Goal: Information Seeking & Learning: Find specific page/section

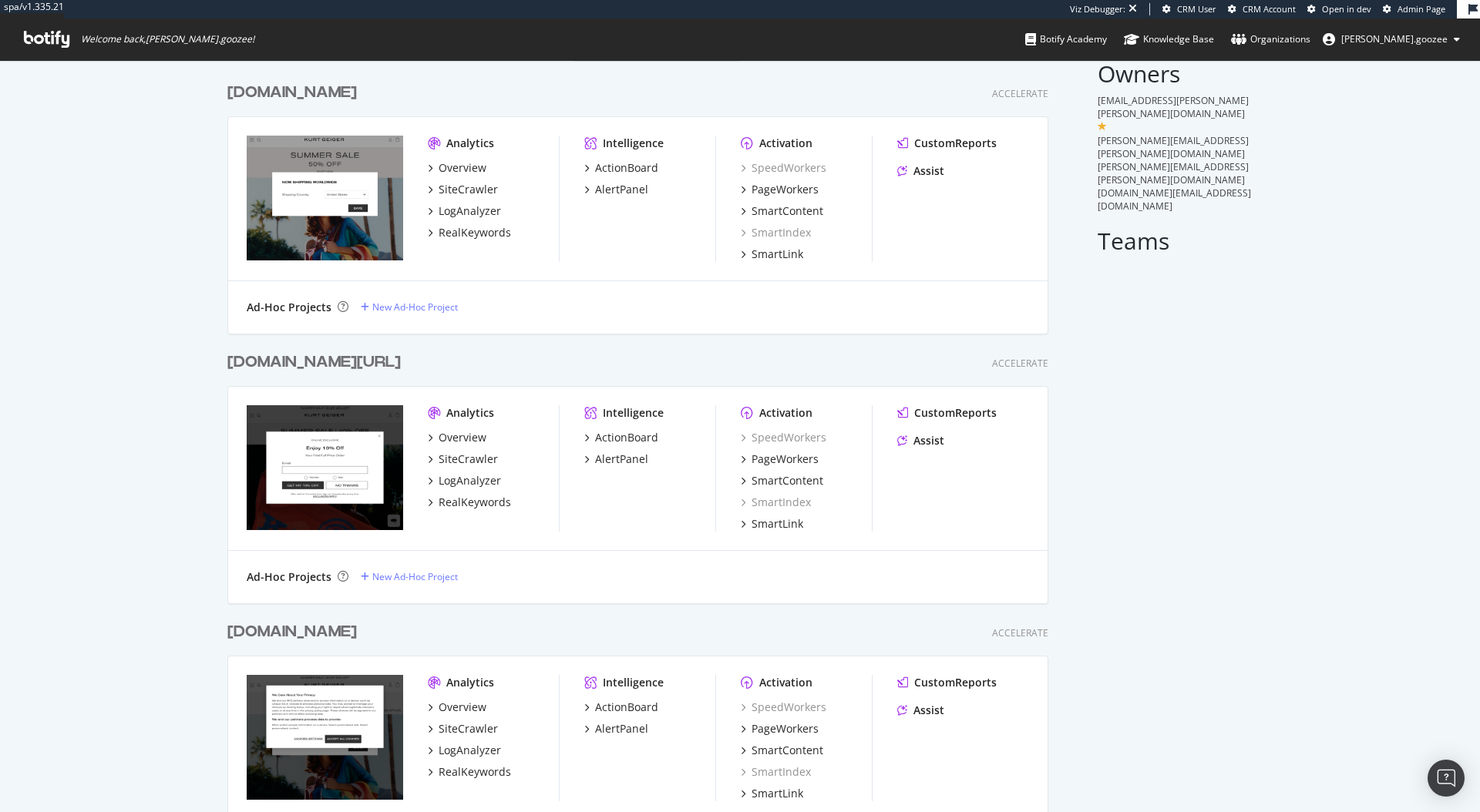
scroll to position [137, 0]
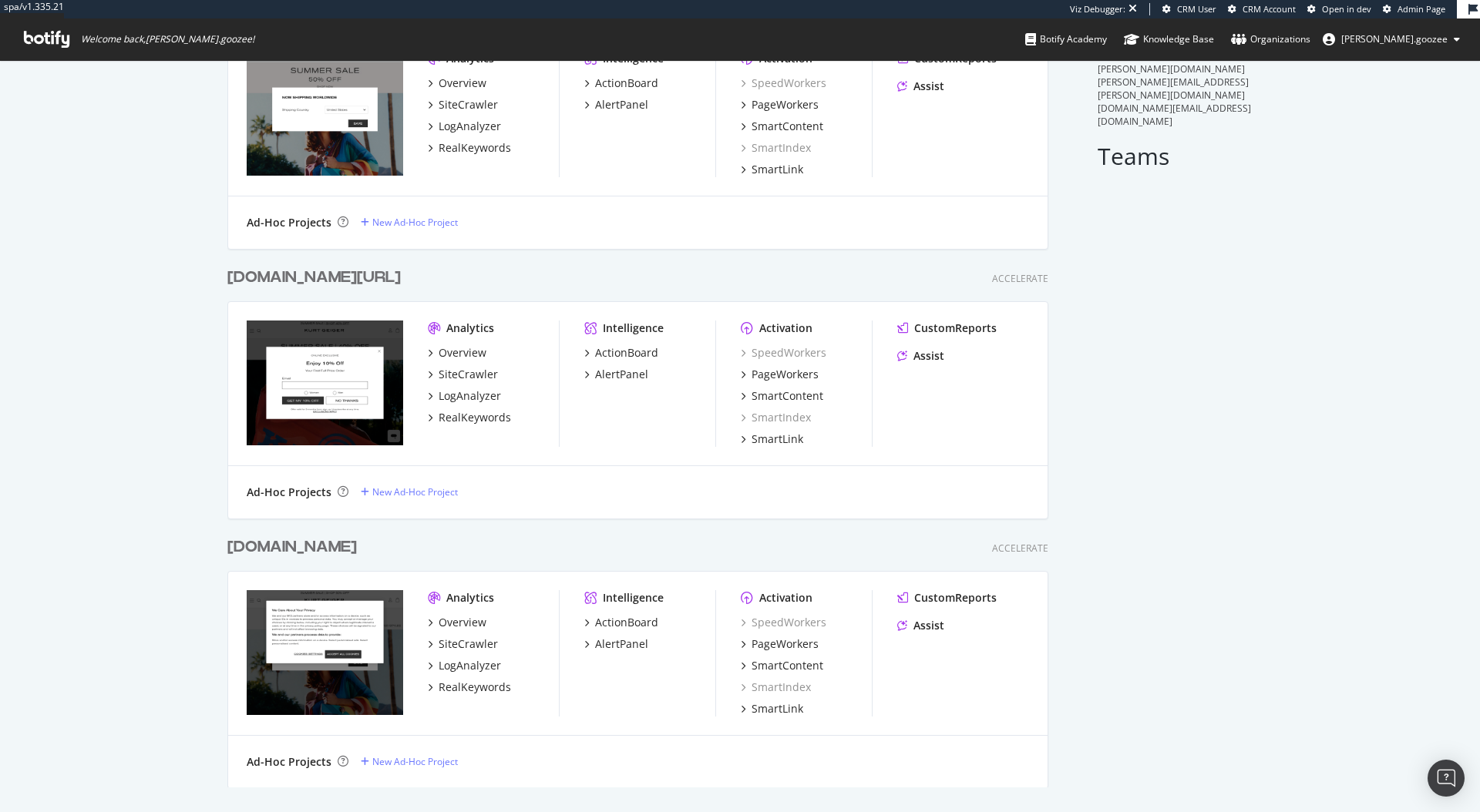
click at [384, 276] on div "[DOMAIN_NAME][URL]" at bounding box center [314, 277] width 174 height 22
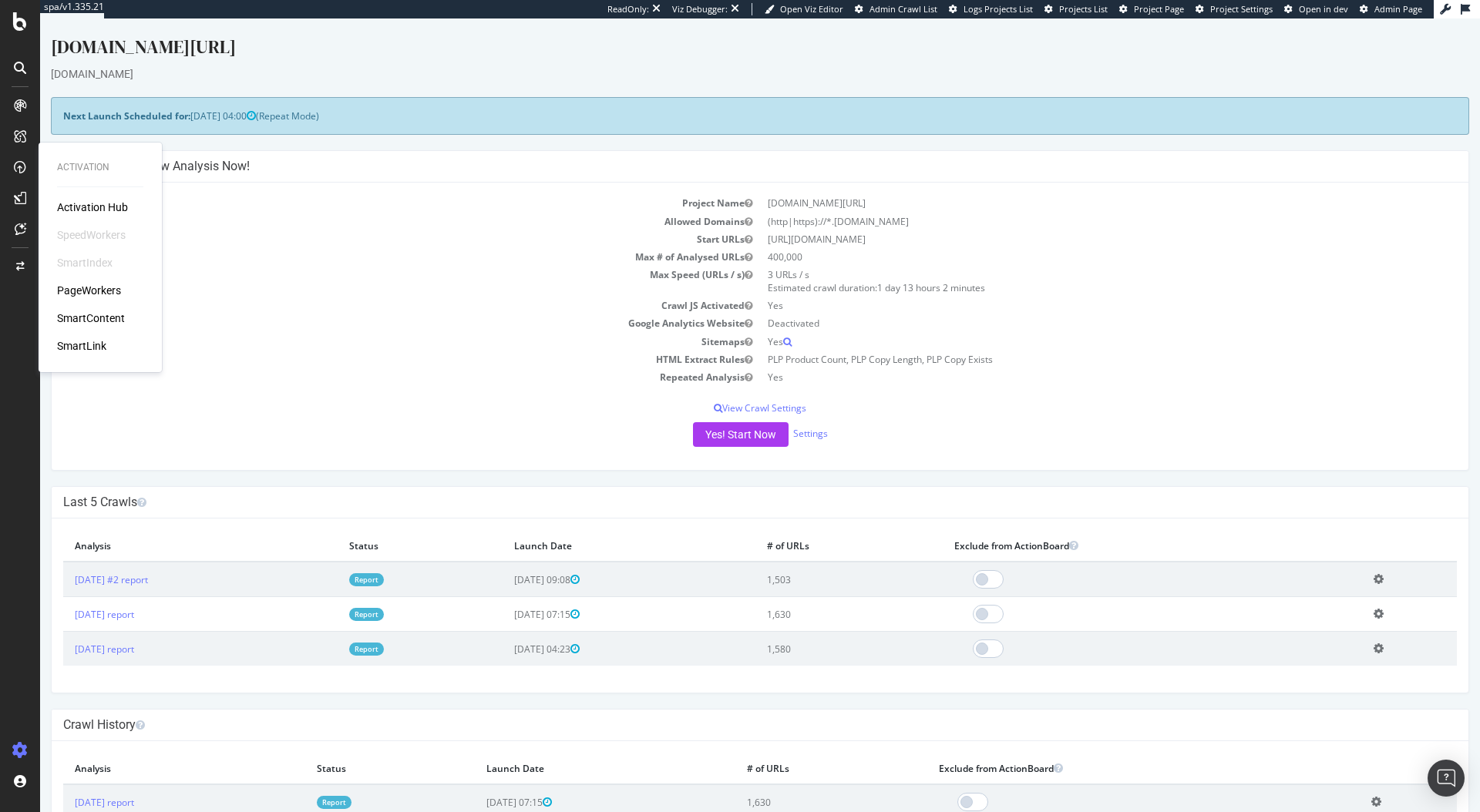
click at [62, 282] on div "PageWorkers" at bounding box center [89, 290] width 64 height 15
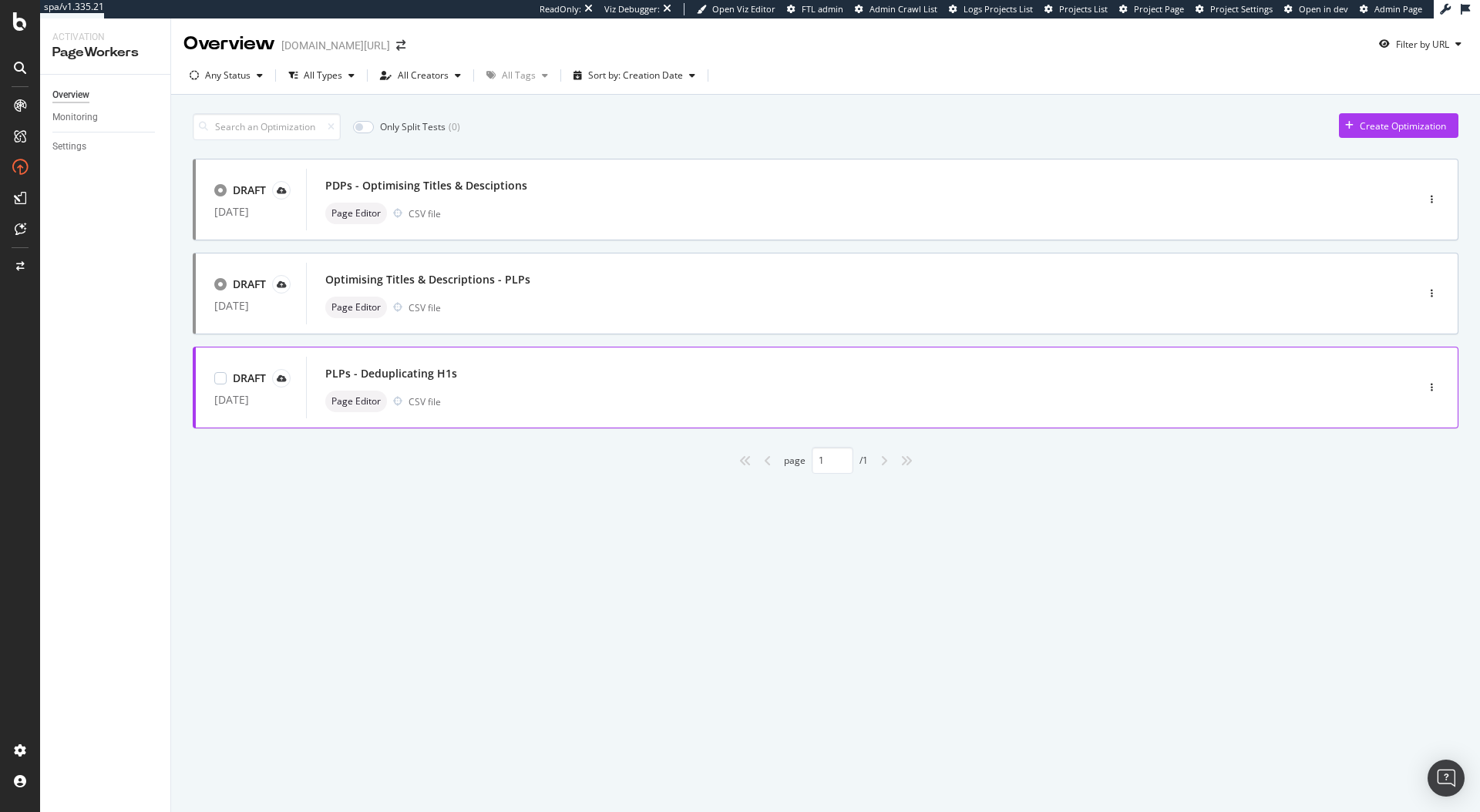
click at [541, 406] on div "Page Editor CSV file" at bounding box center [838, 401] width 1026 height 21
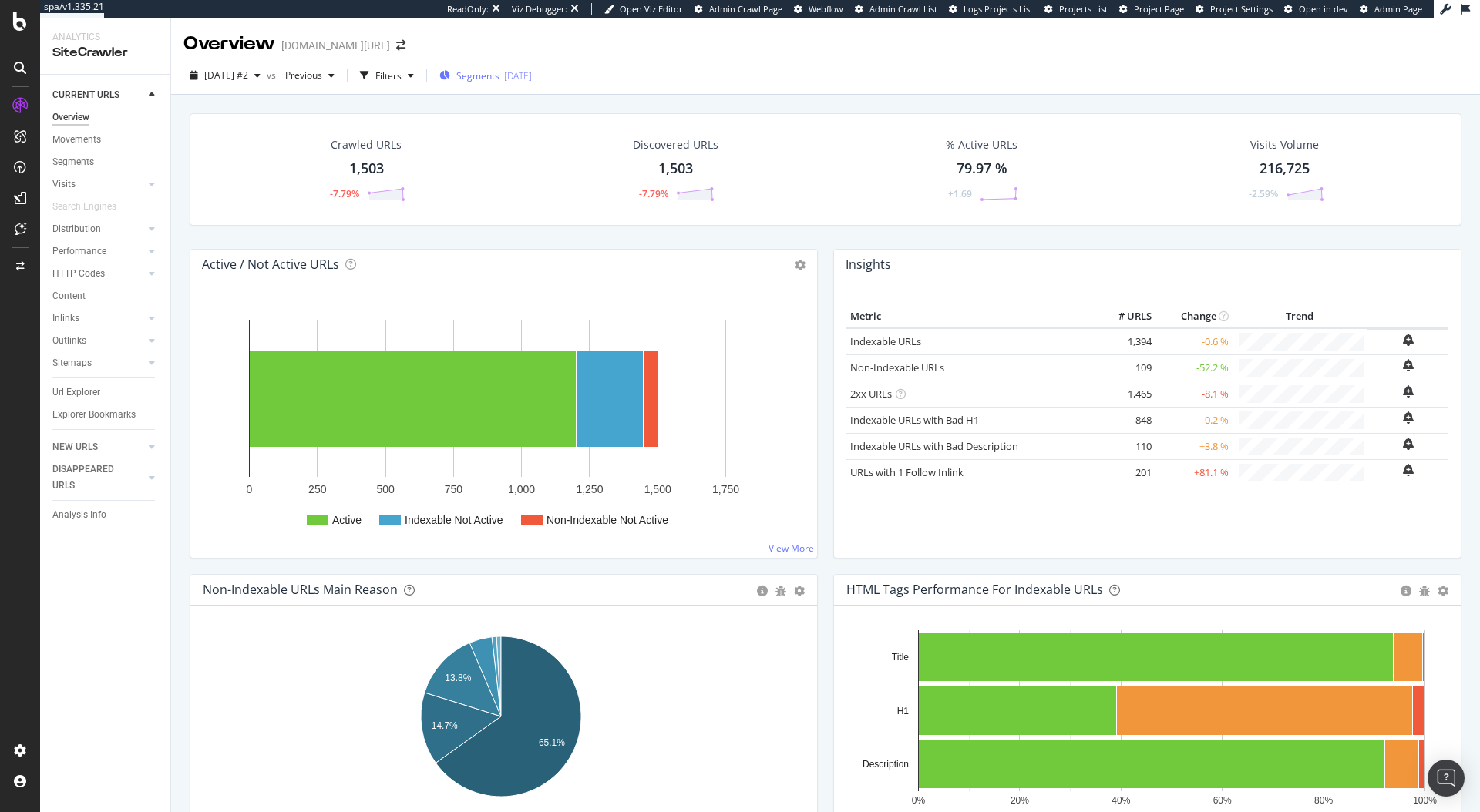
click at [500, 79] on span "Segments" at bounding box center [477, 75] width 43 height 13
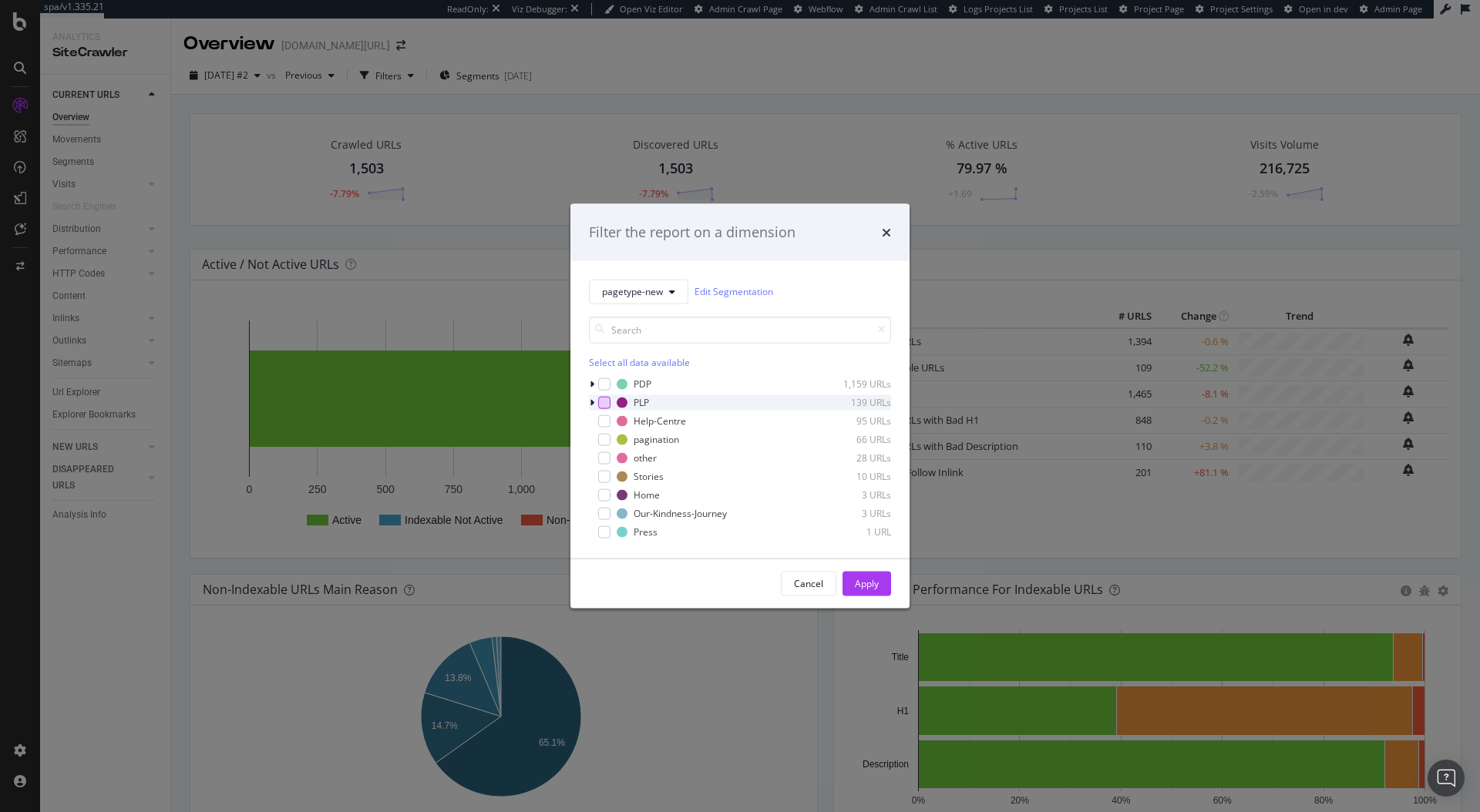
click at [602, 403] on div "modal" at bounding box center [604, 402] width 12 height 12
click at [599, 401] on div "modal" at bounding box center [604, 402] width 12 height 12
click at [861, 594] on div "Apply" at bounding box center [866, 584] width 24 height 23
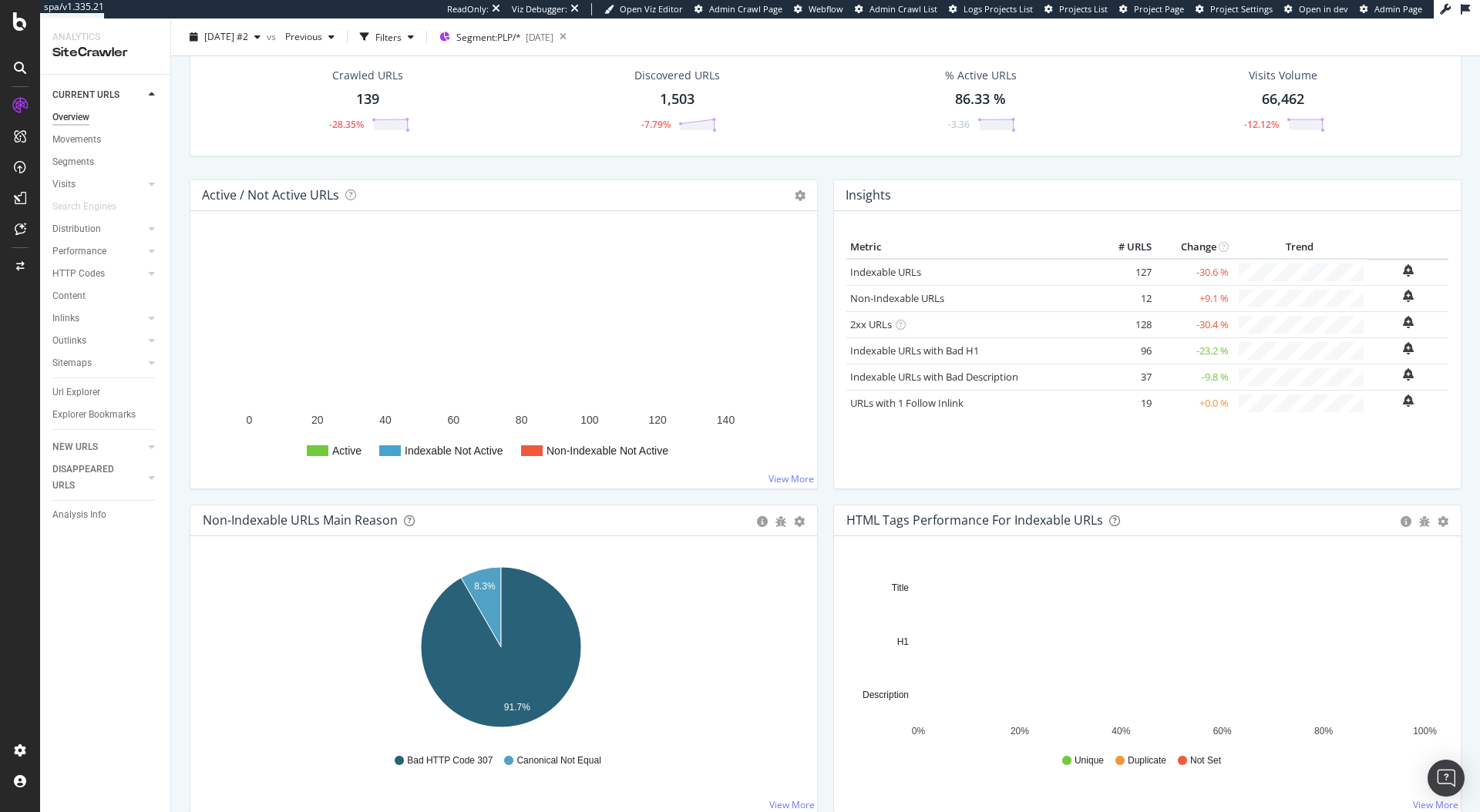
scroll to position [98, 0]
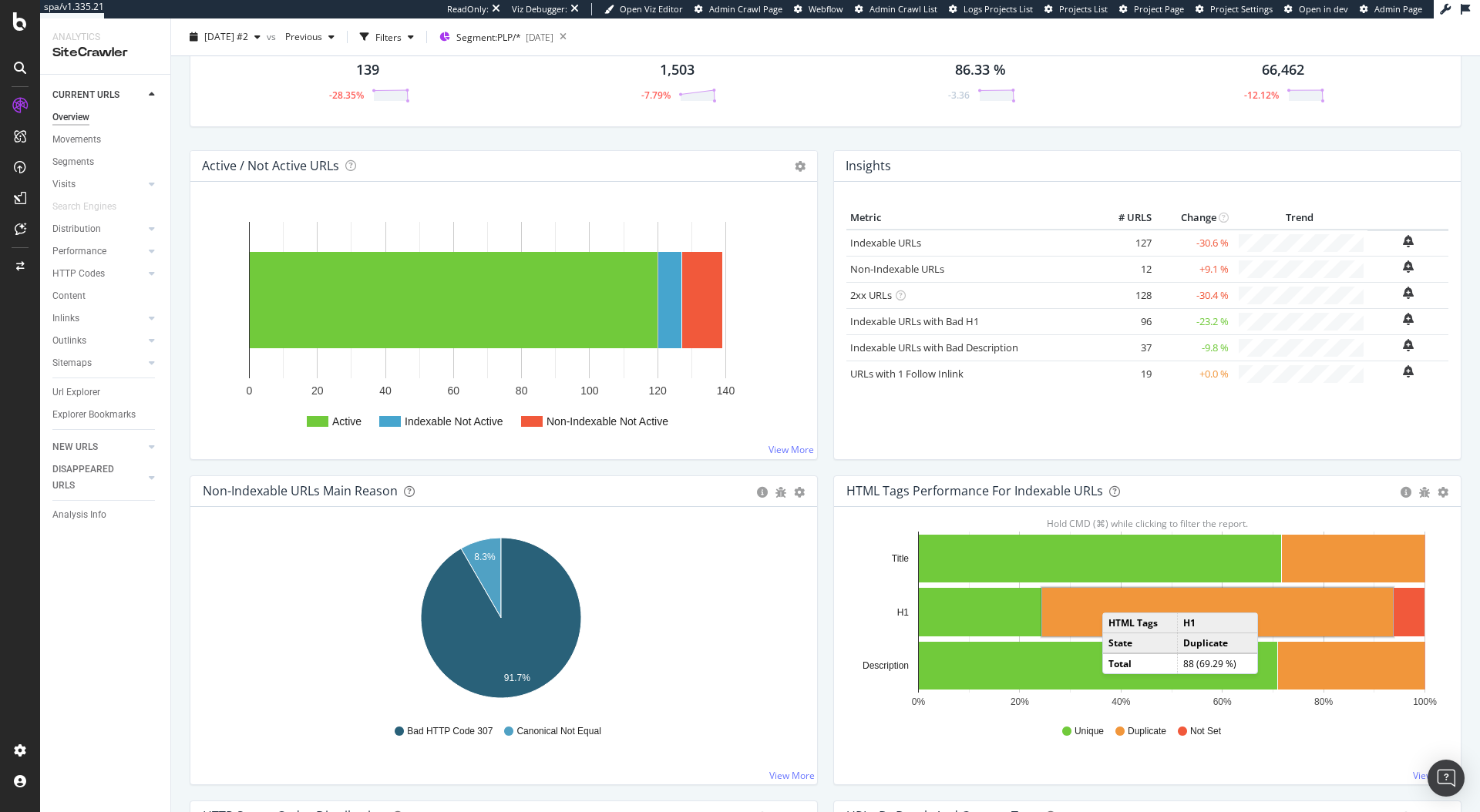
click at [1112, 598] on rect "A chart." at bounding box center [1218, 612] width 351 height 49
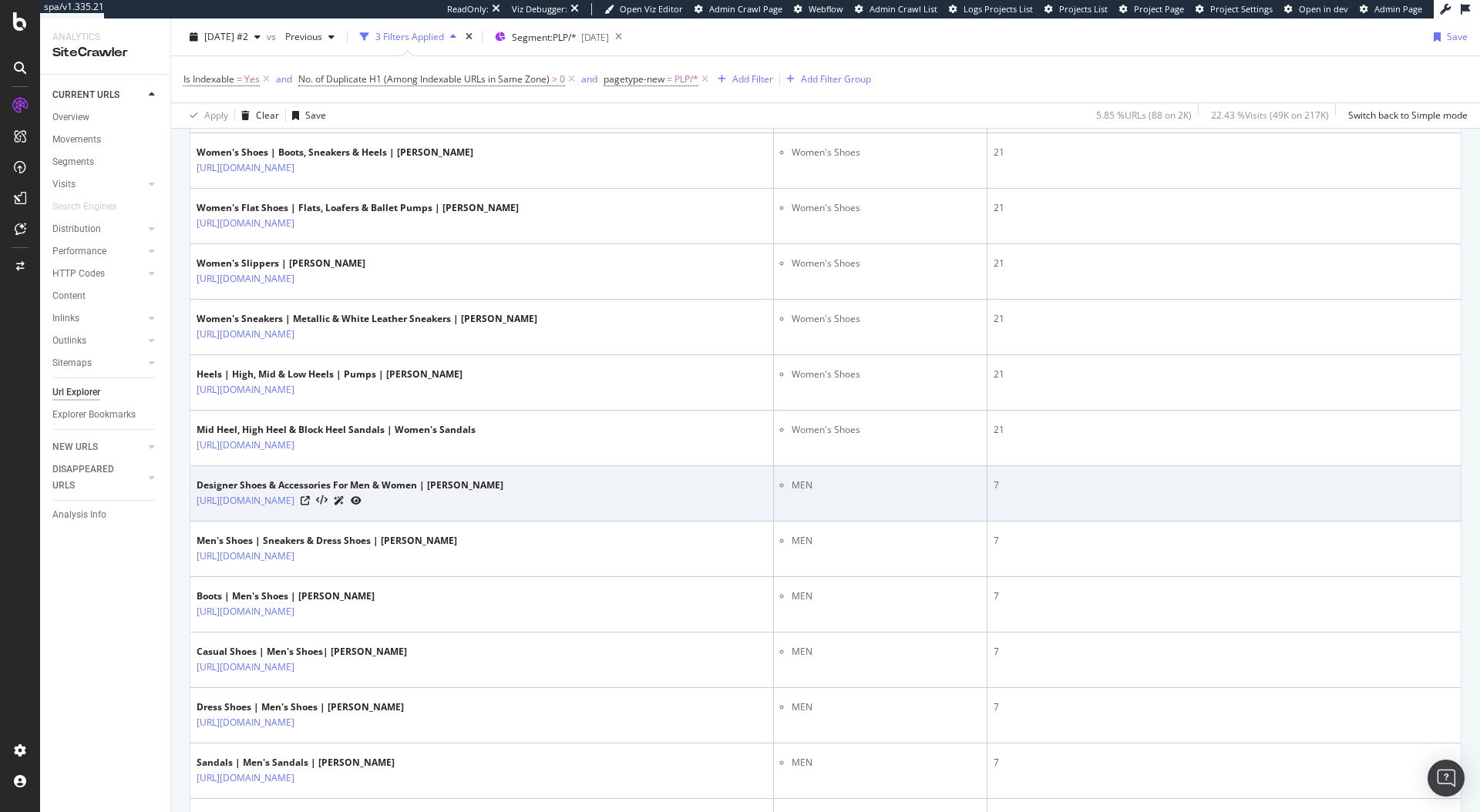
scroll to position [1232, 0]
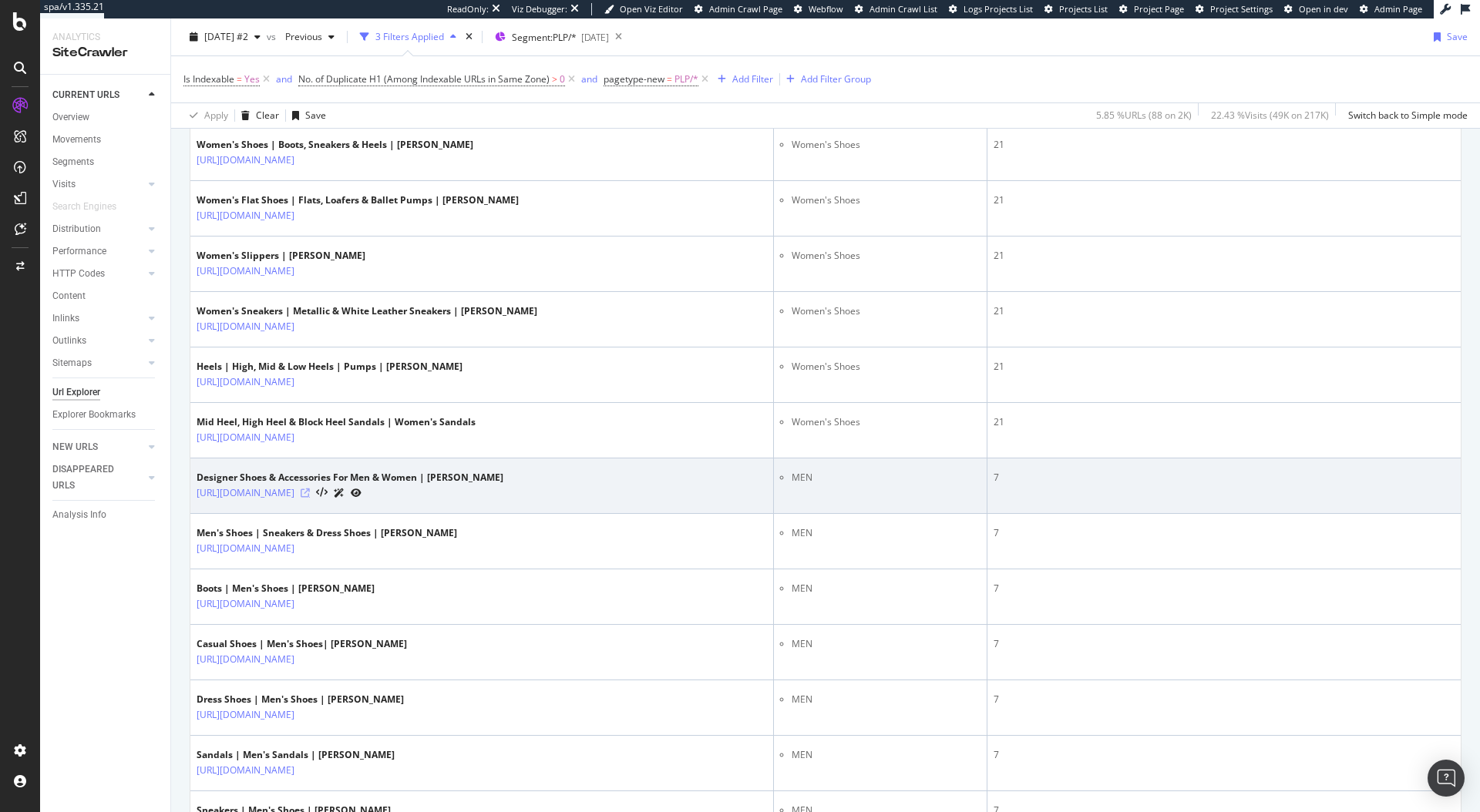
click at [310, 494] on icon at bounding box center [305, 493] width 9 height 9
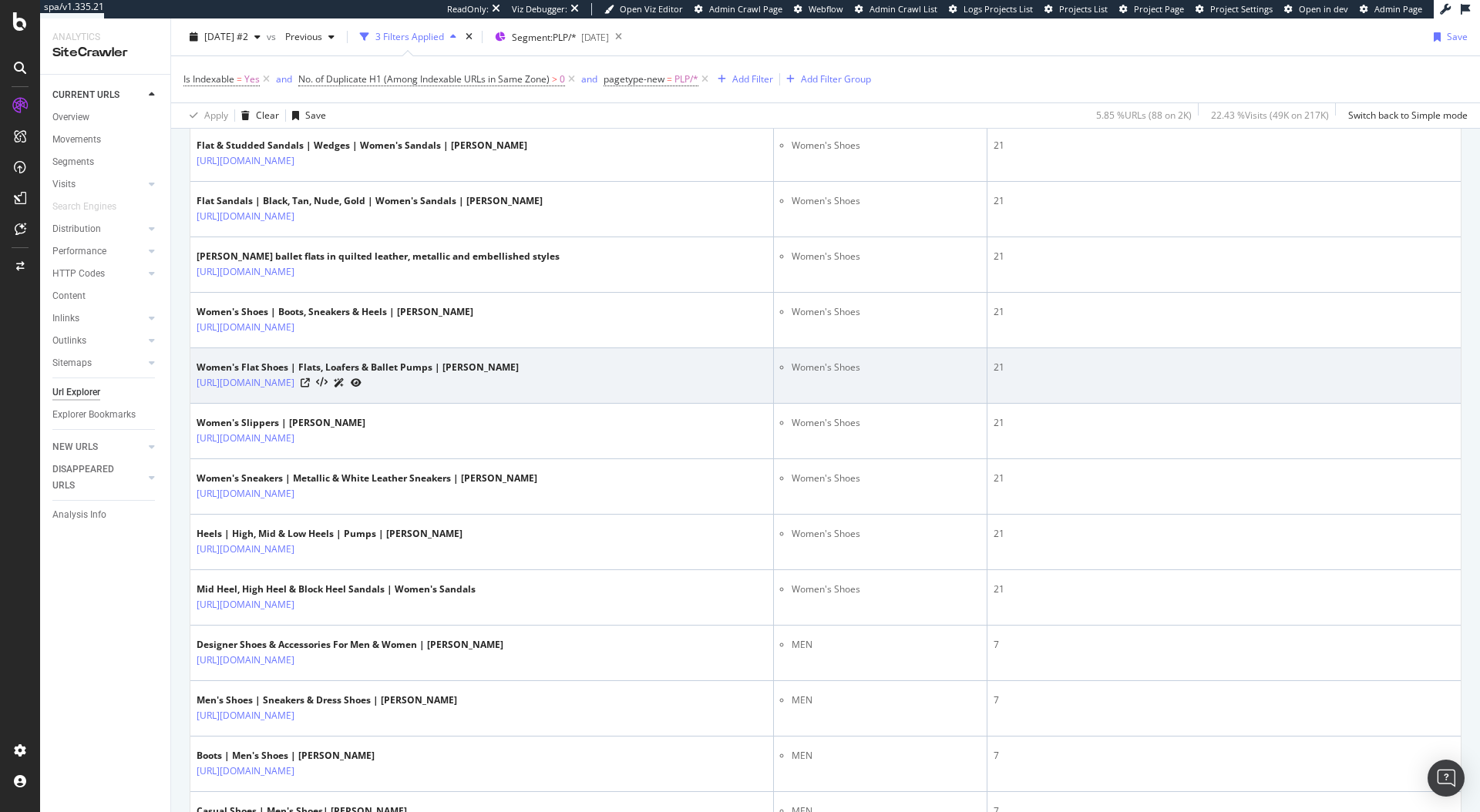
scroll to position [1061, 0]
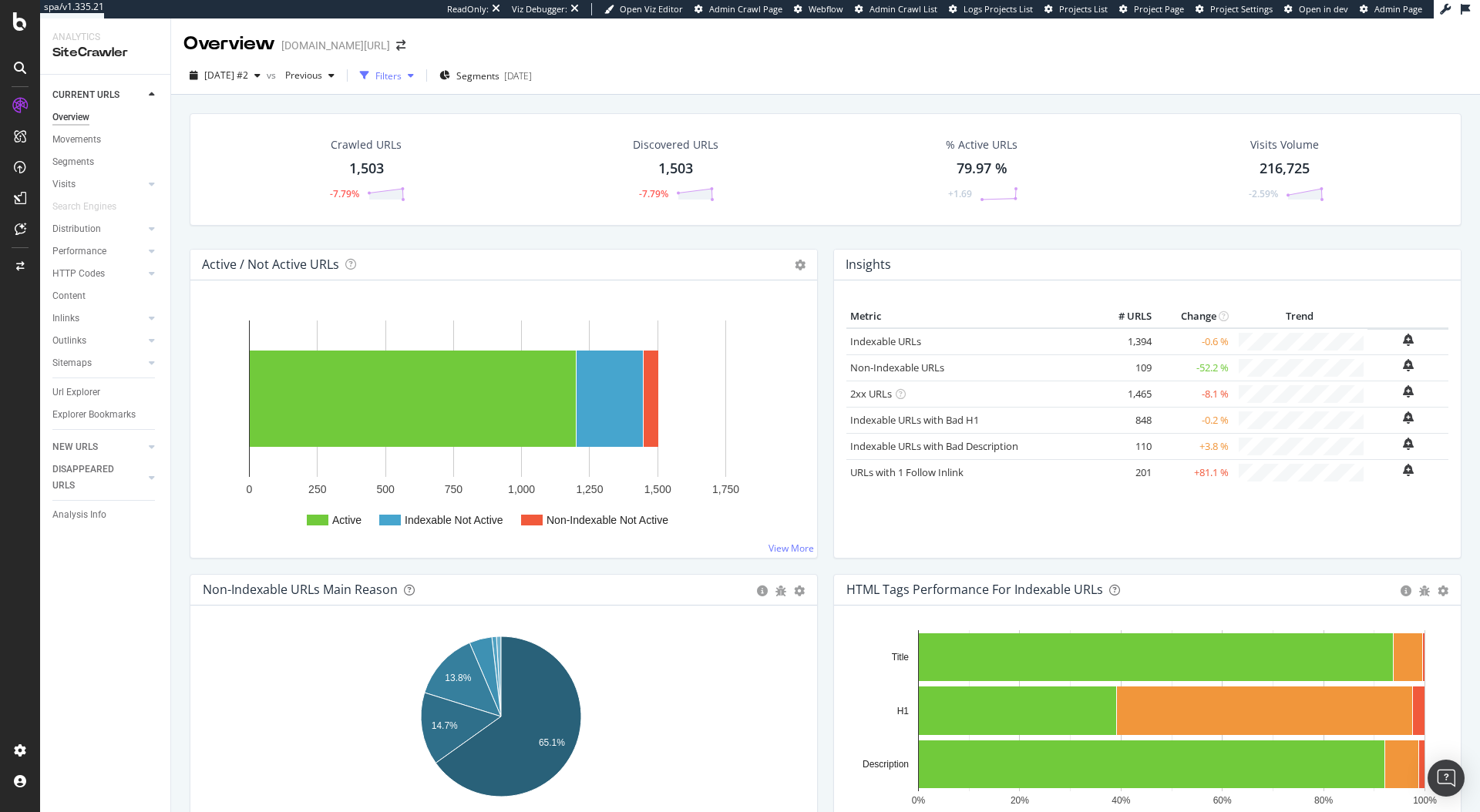
click at [407, 86] on div "Filters" at bounding box center [387, 75] width 66 height 23
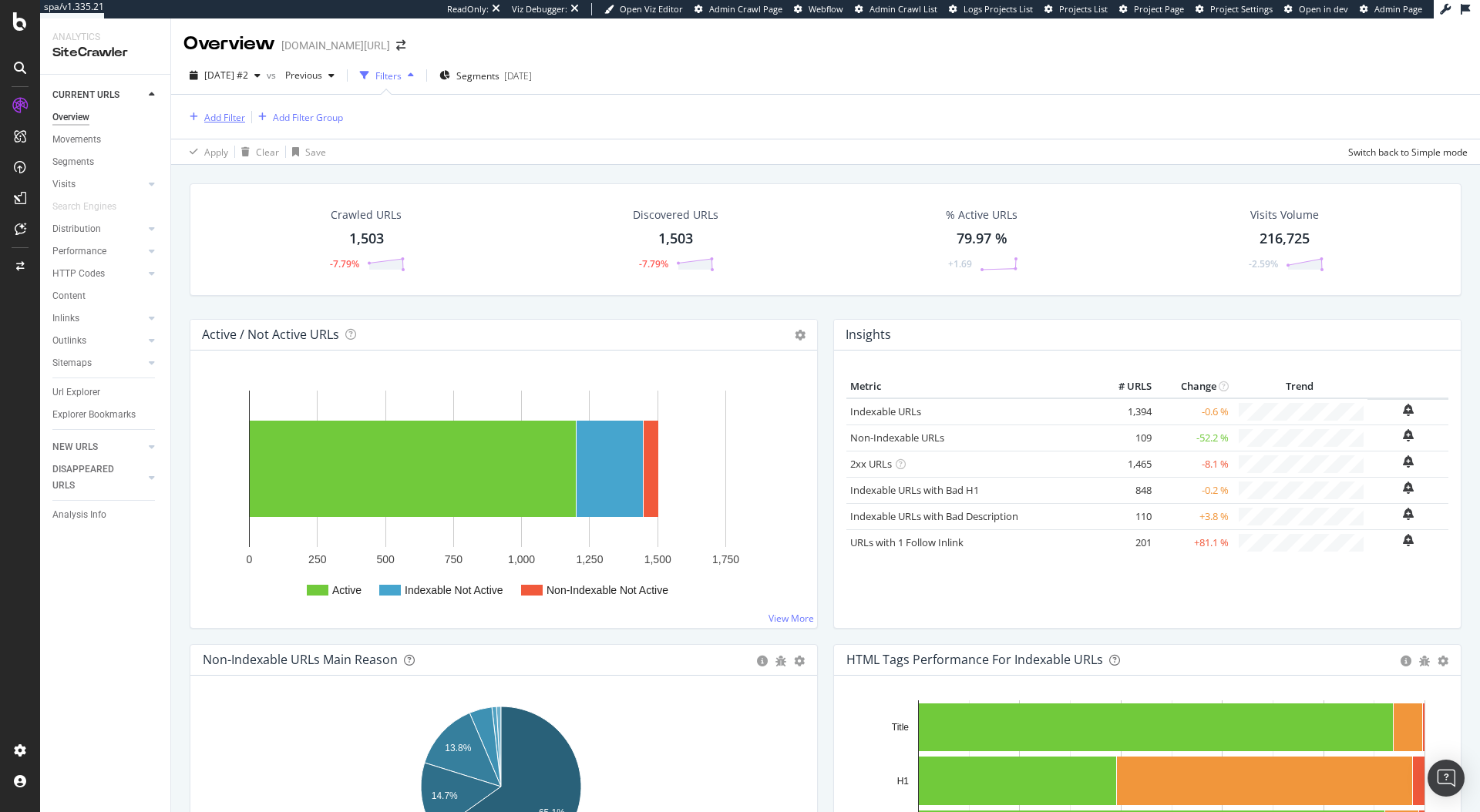
click at [230, 121] on div "Add Filter" at bounding box center [225, 117] width 41 height 13
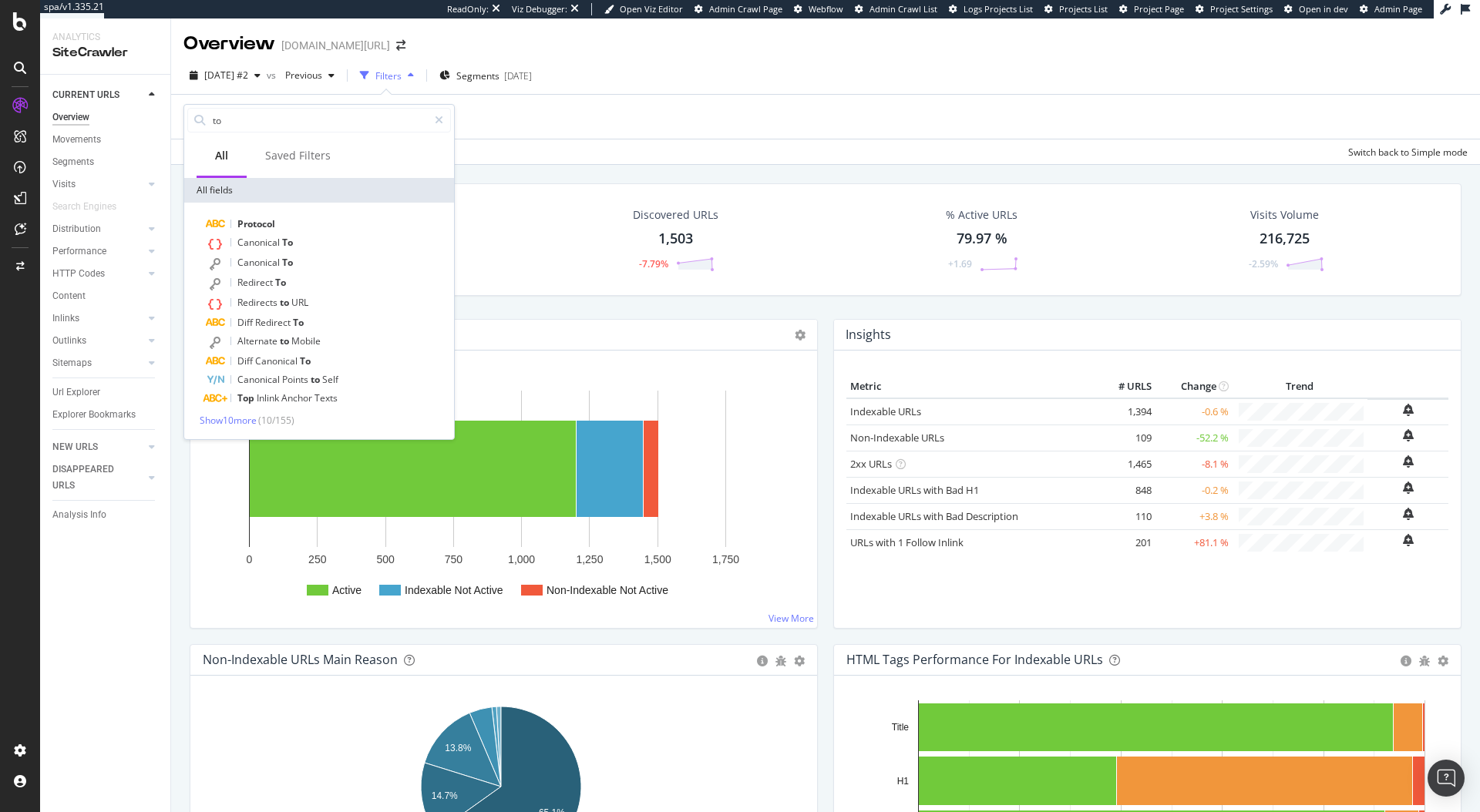
type input "tot"
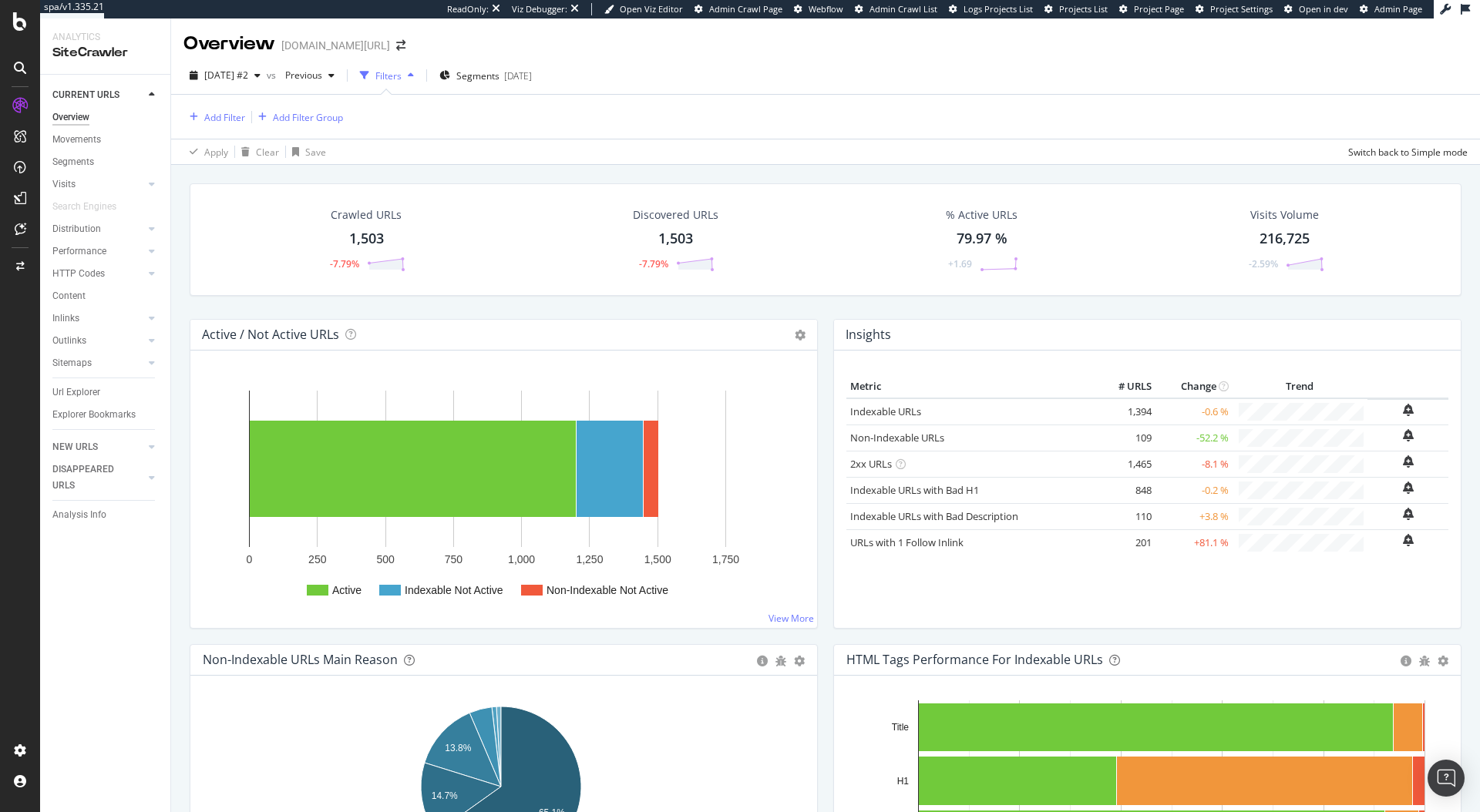
click at [612, 134] on div "Add Filter Add Filter Group" at bounding box center [825, 117] width 1284 height 44
click at [61, 398] on div "Url Explorer" at bounding box center [76, 392] width 48 height 16
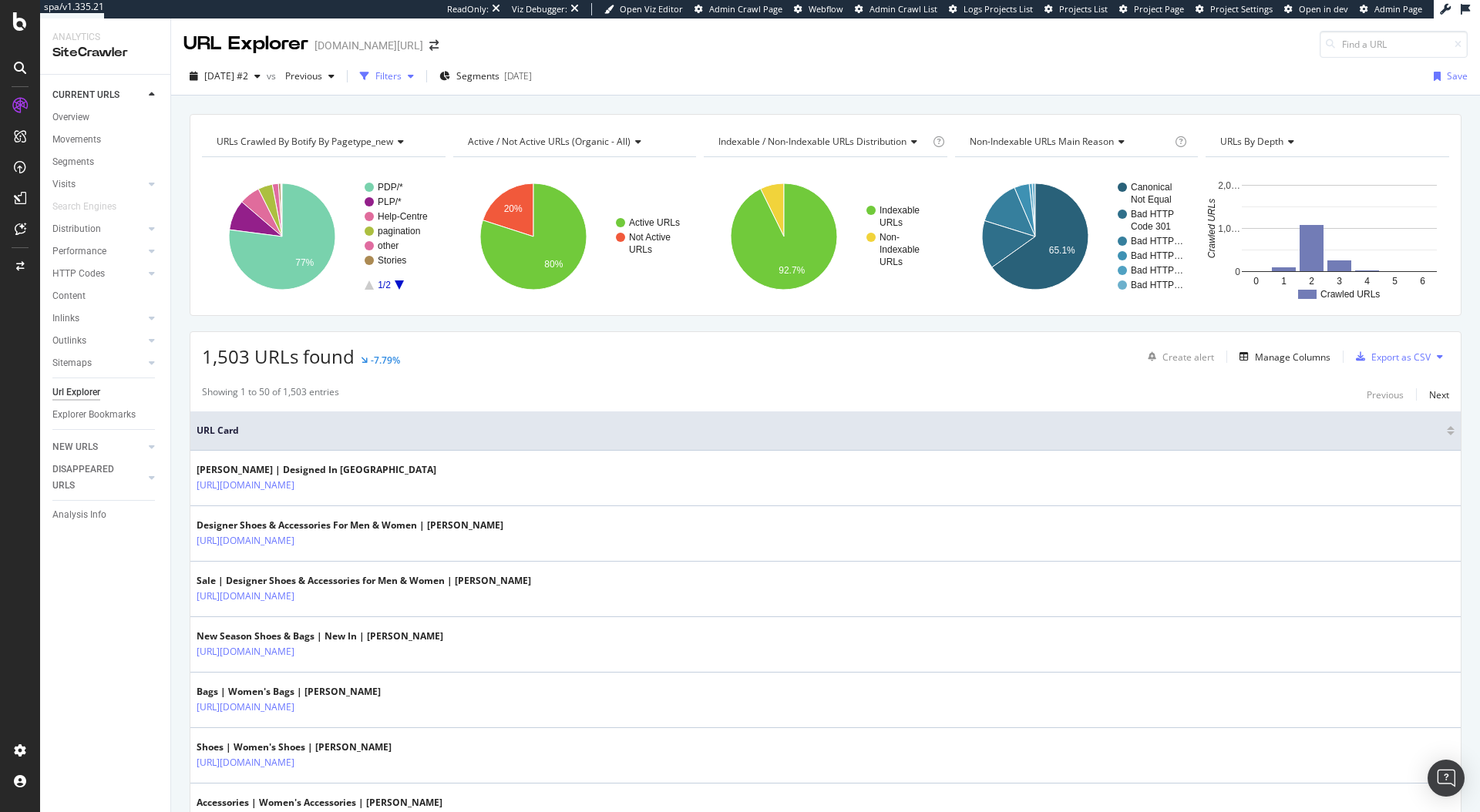
click at [401, 78] on div "Filters" at bounding box center [389, 75] width 27 height 13
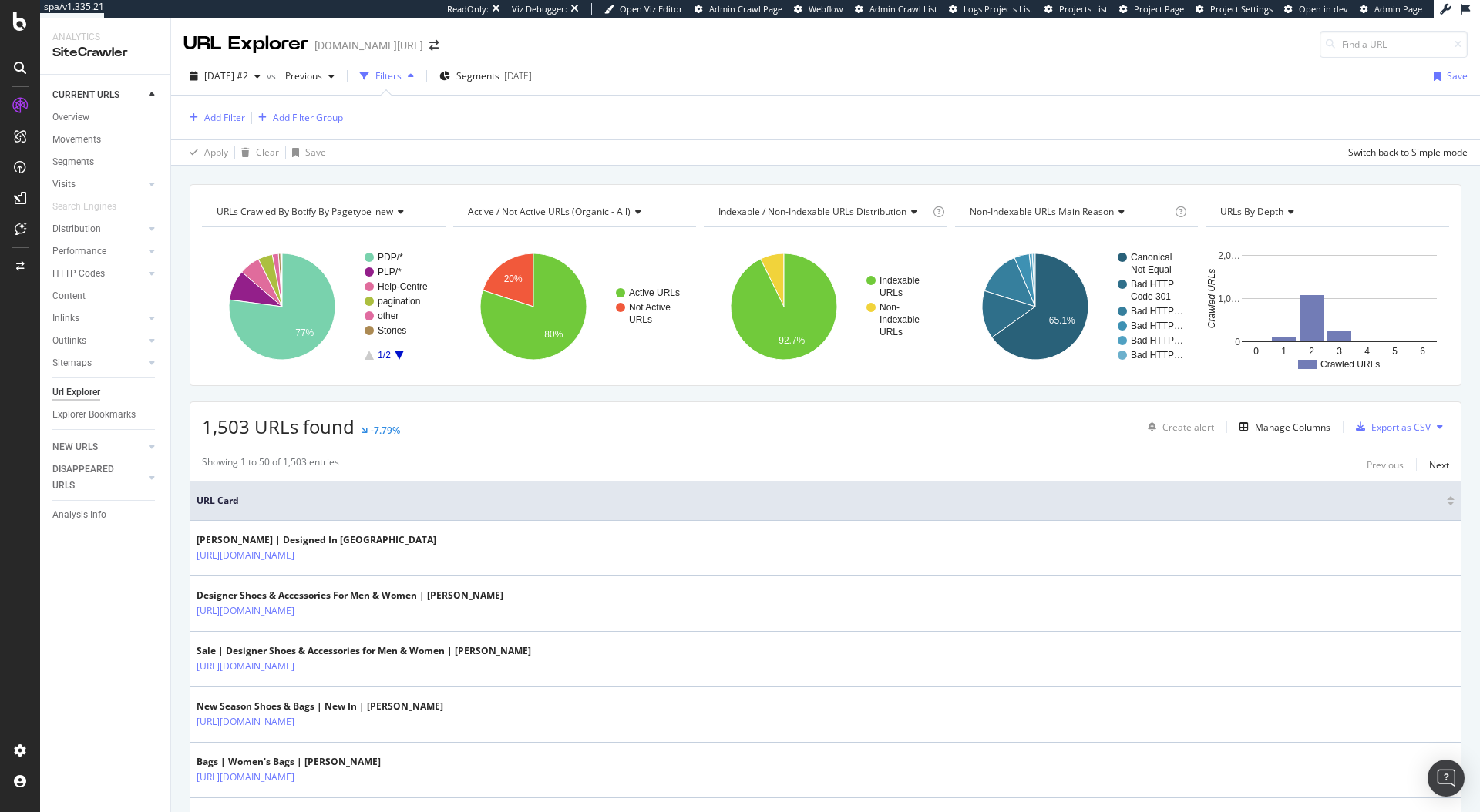
click at [235, 114] on div "Add Filter" at bounding box center [225, 117] width 41 height 13
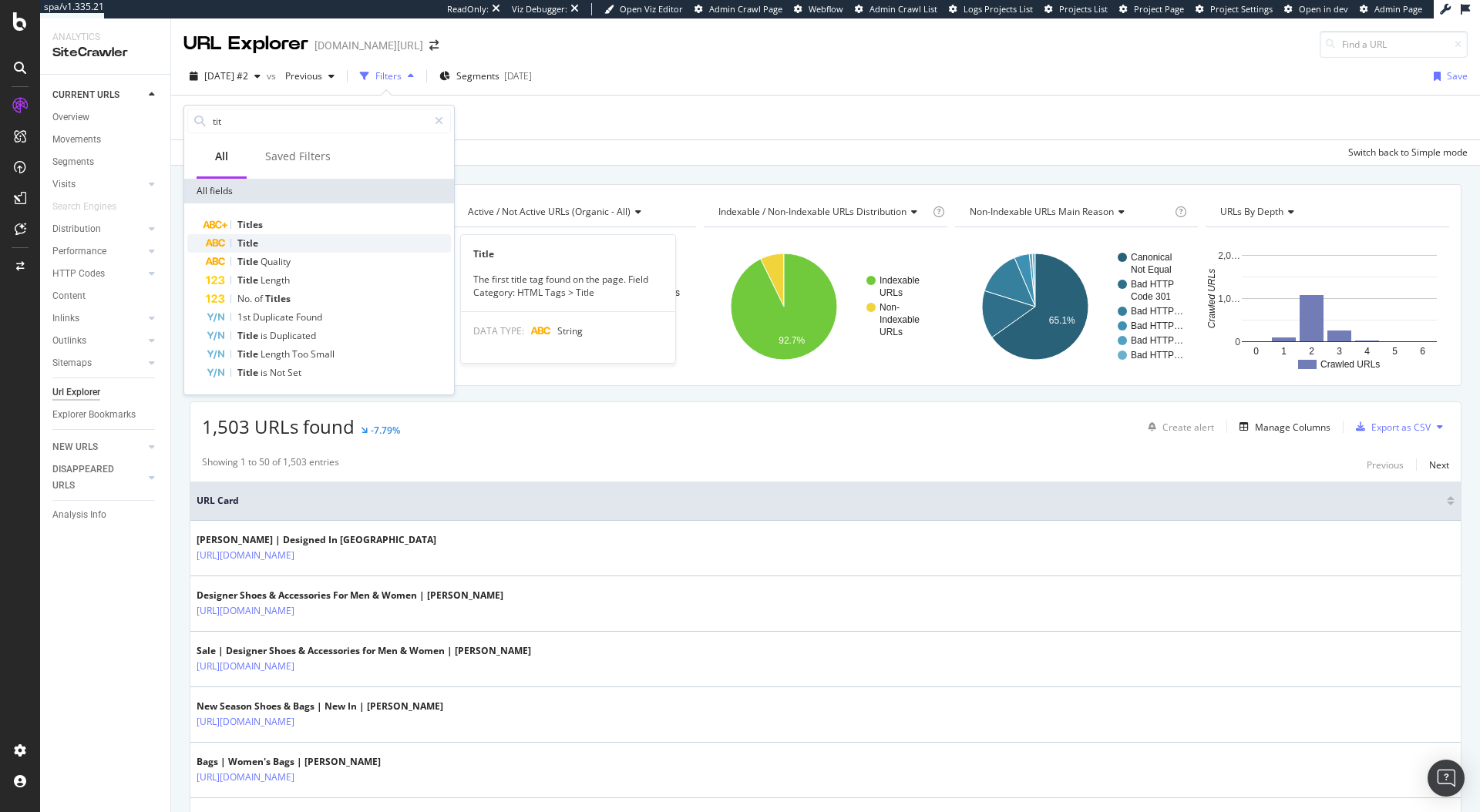
type input "tit"
click at [275, 241] on div "Title" at bounding box center [328, 244] width 245 height 19
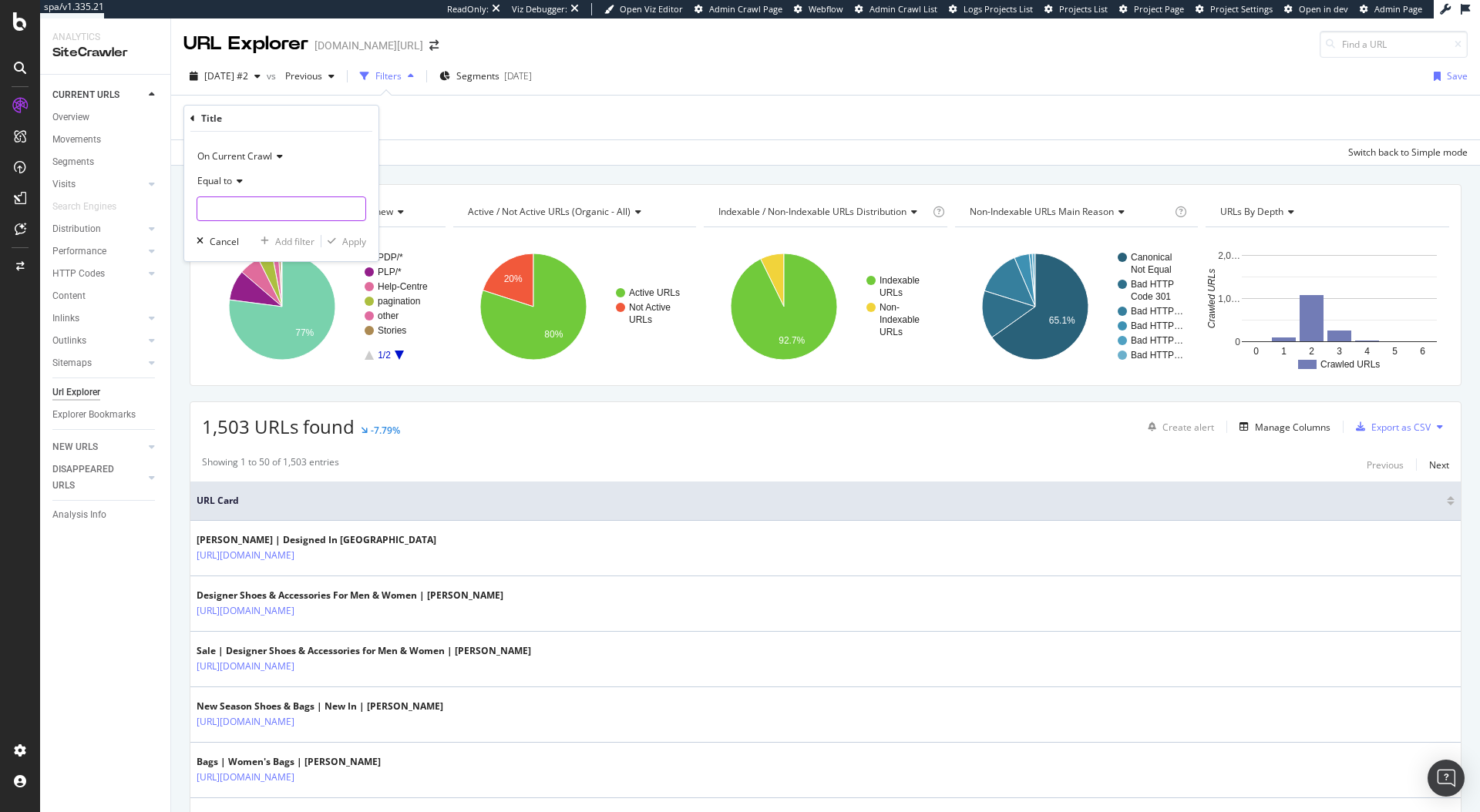
click at [241, 212] on input "text" at bounding box center [282, 209] width 168 height 25
type input "c"
type input "sliders"
click at [226, 180] on span "Equal to" at bounding box center [214, 181] width 35 height 13
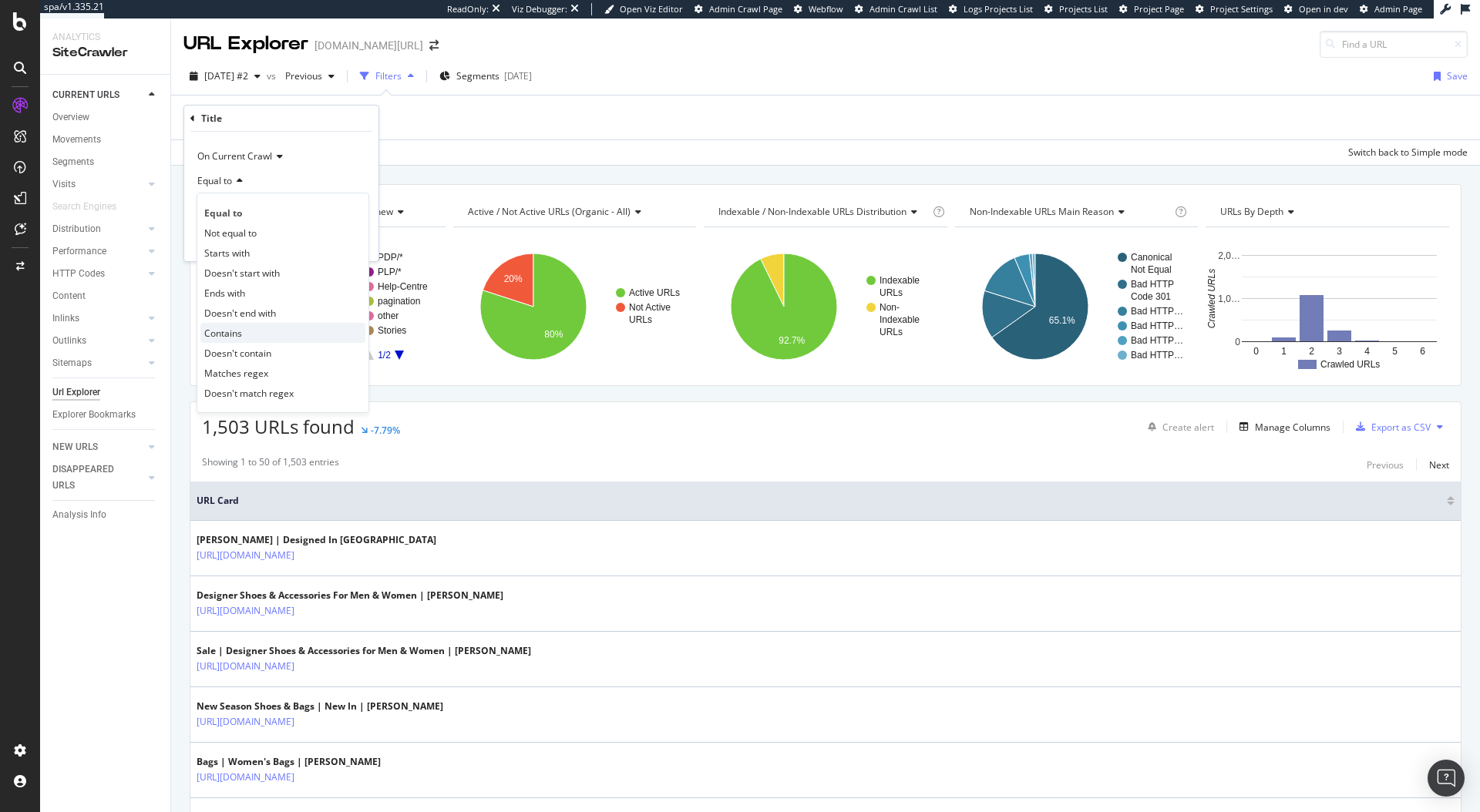
click at [254, 336] on div "Contains" at bounding box center [283, 333] width 165 height 20
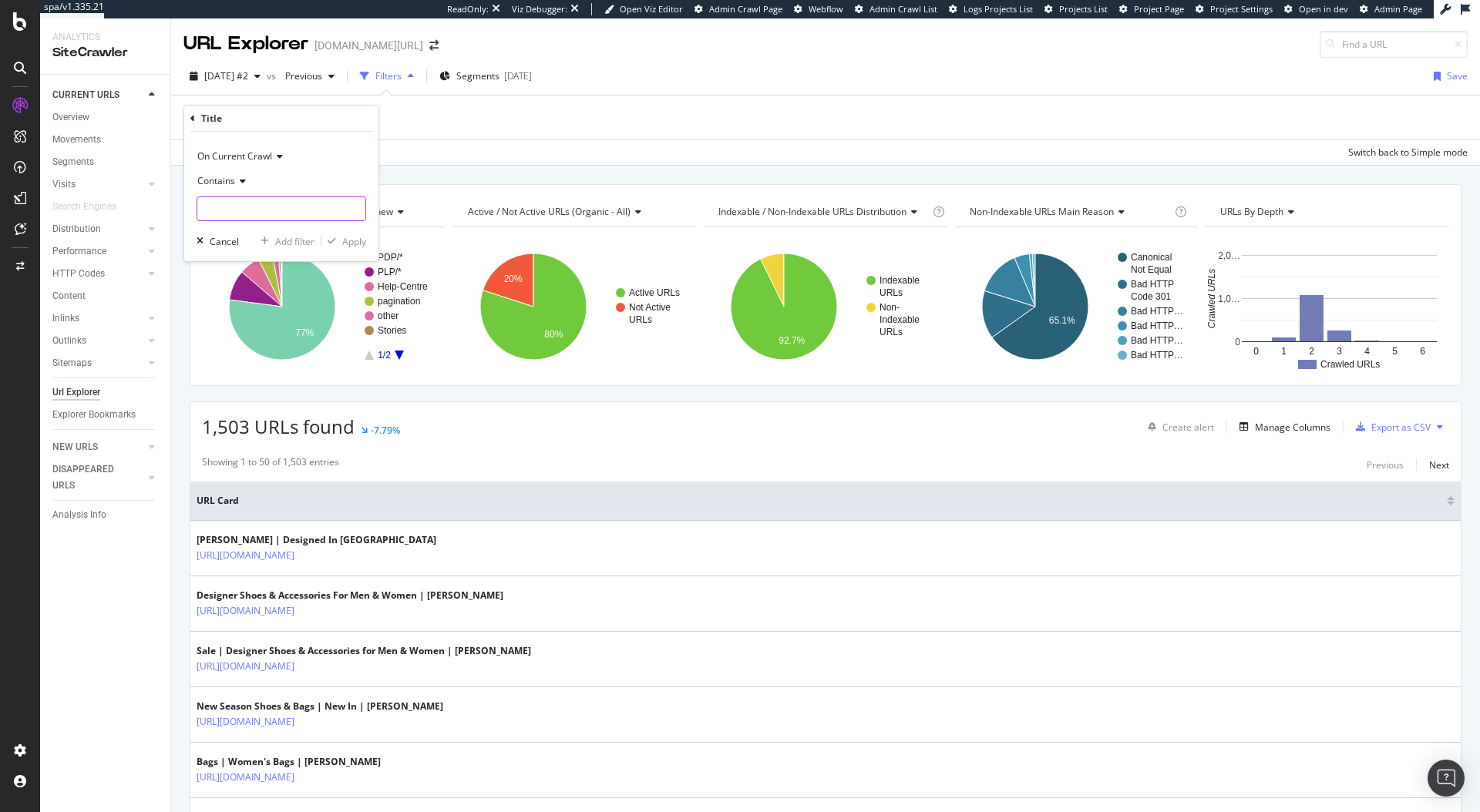
click at [238, 206] on input "text" at bounding box center [282, 209] width 168 height 25
type input "sliders"
click at [366, 252] on div "On Current Crawl Contains sliders Cancel Add filter Apply" at bounding box center [281, 197] width 194 height 129
click at [351, 244] on div "Apply" at bounding box center [353, 241] width 24 height 13
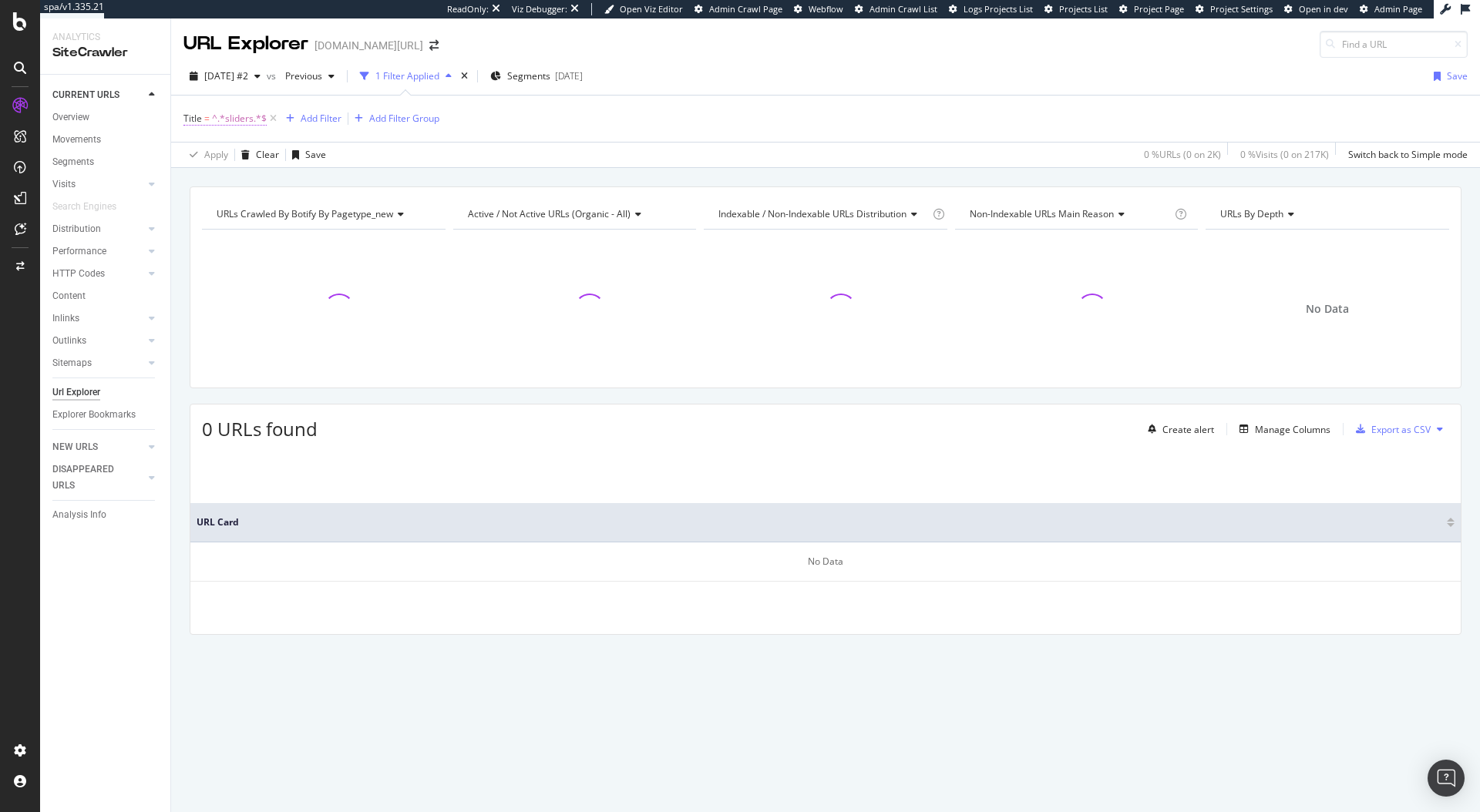
click at [230, 117] on span "^.*sliders.*$" at bounding box center [239, 119] width 55 height 21
click at [227, 179] on span "Contains" at bounding box center [216, 179] width 38 height 13
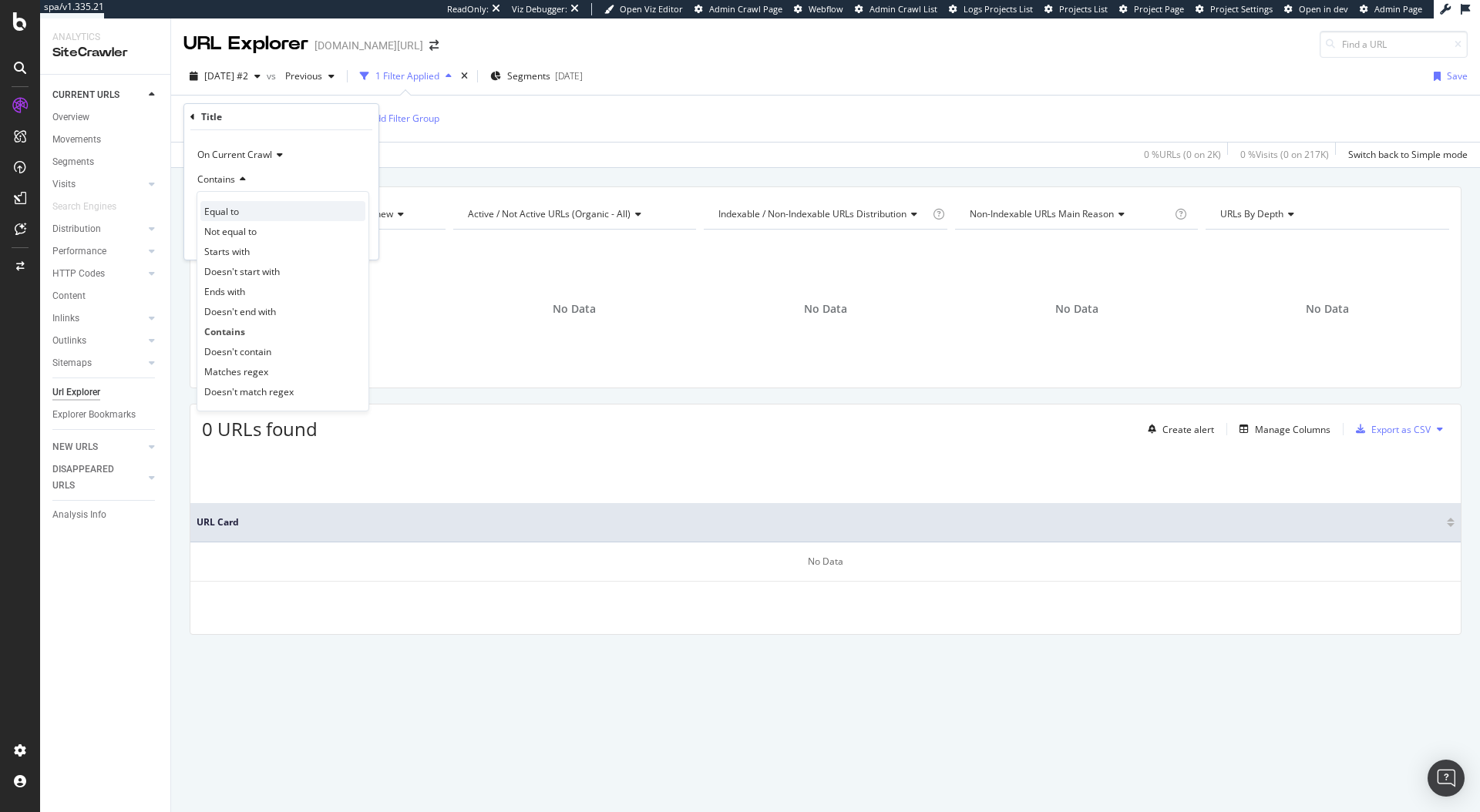
click at [249, 216] on div "Equal to" at bounding box center [283, 211] width 165 height 20
click at [252, 202] on input "text" at bounding box center [282, 207] width 168 height 25
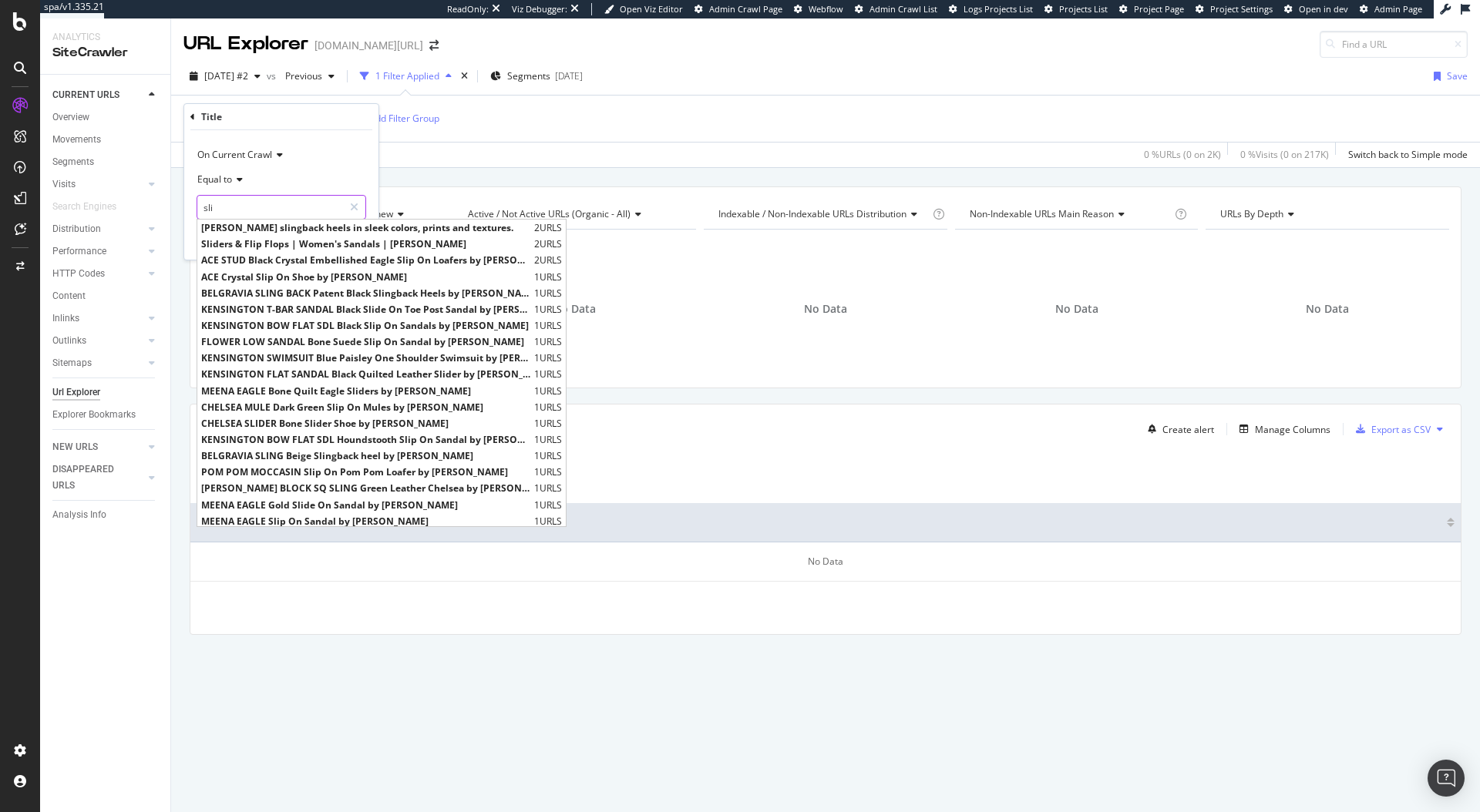
type input "slid"
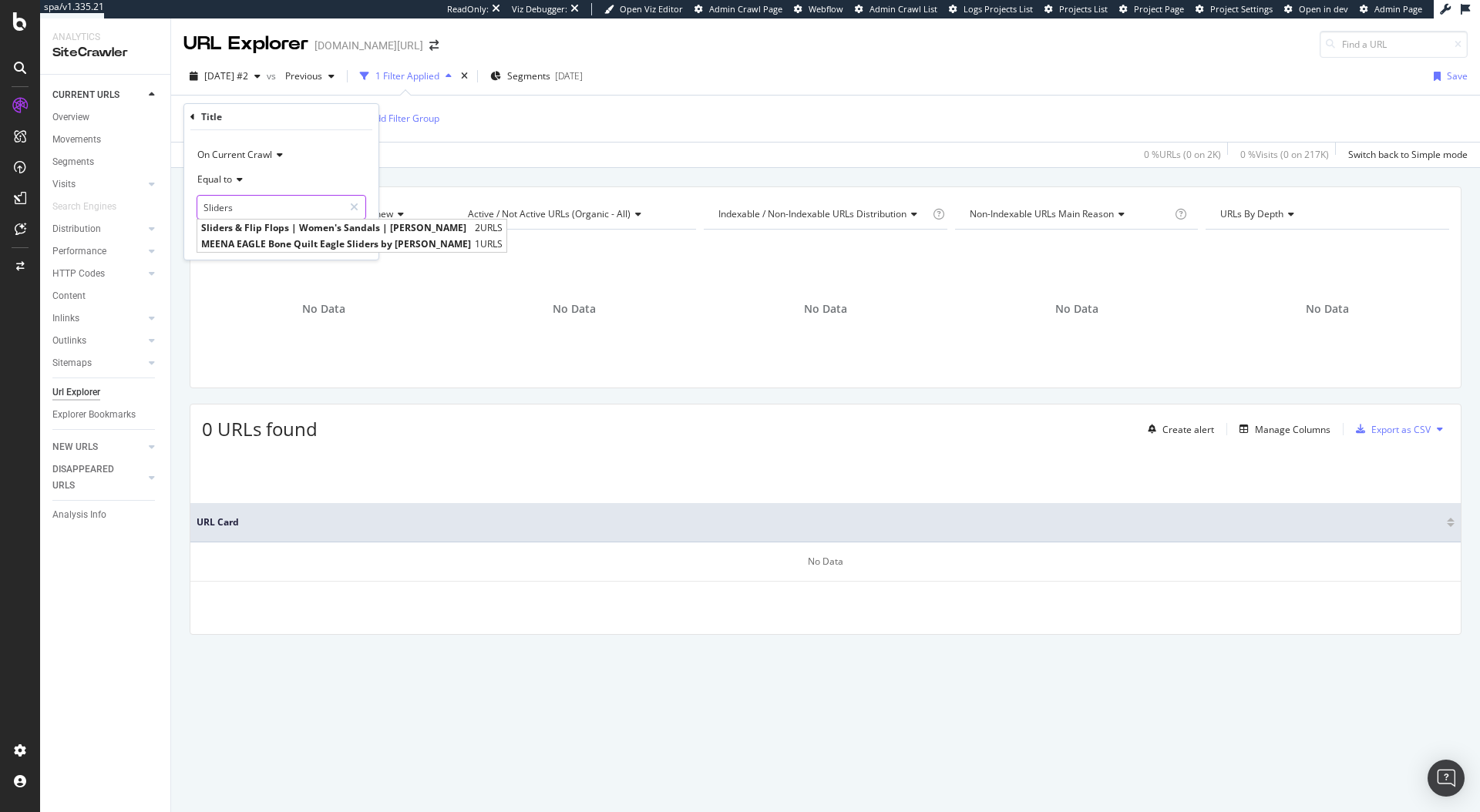
type input "Sliders"
click at [207, 188] on div "Equal to" at bounding box center [281, 180] width 169 height 25
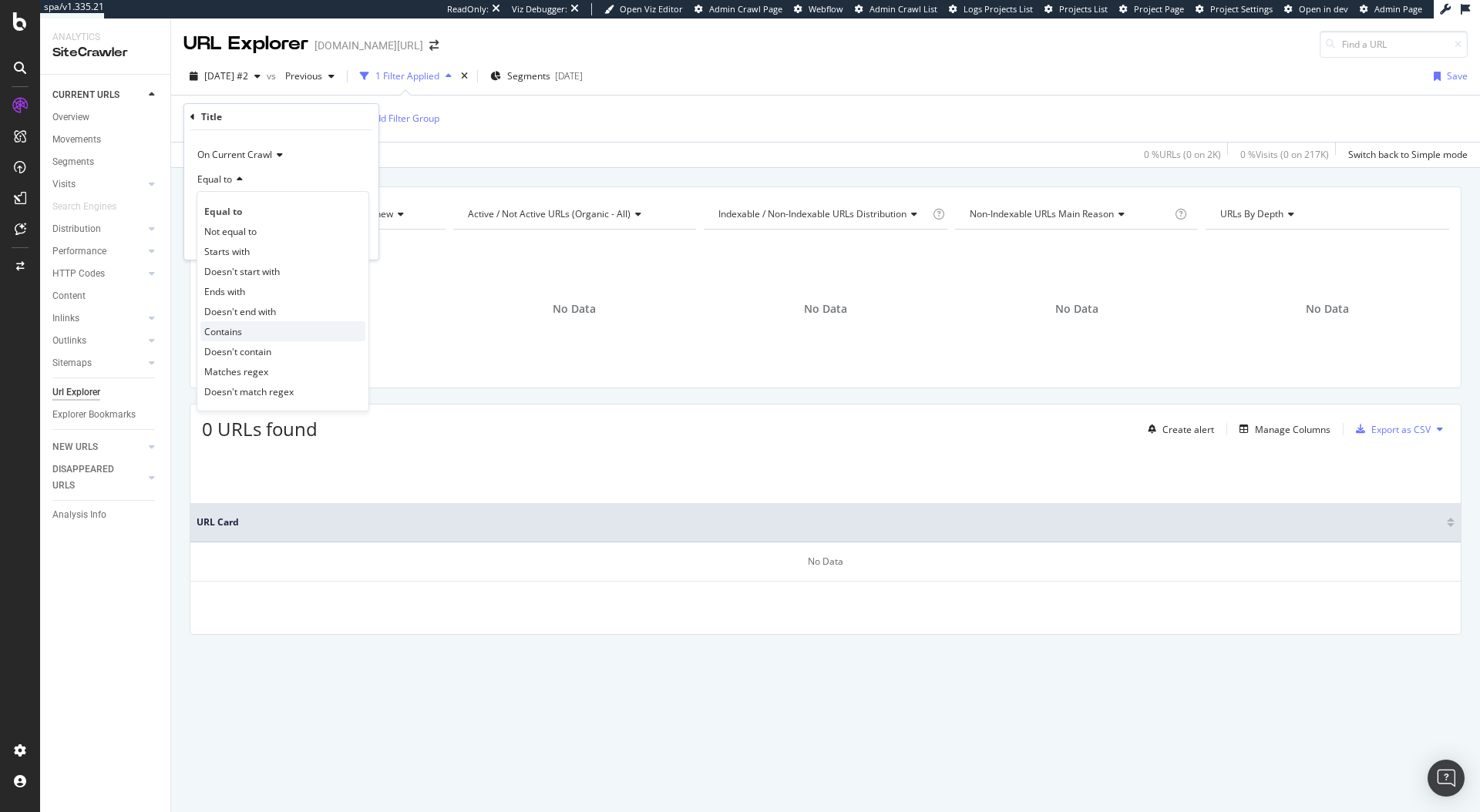
click at [241, 330] on span "Contains" at bounding box center [223, 331] width 38 height 13
click at [257, 209] on input "text" at bounding box center [282, 207] width 168 height 25
type input "Sliders"
click at [342, 237] on div "Apply" at bounding box center [353, 240] width 24 height 13
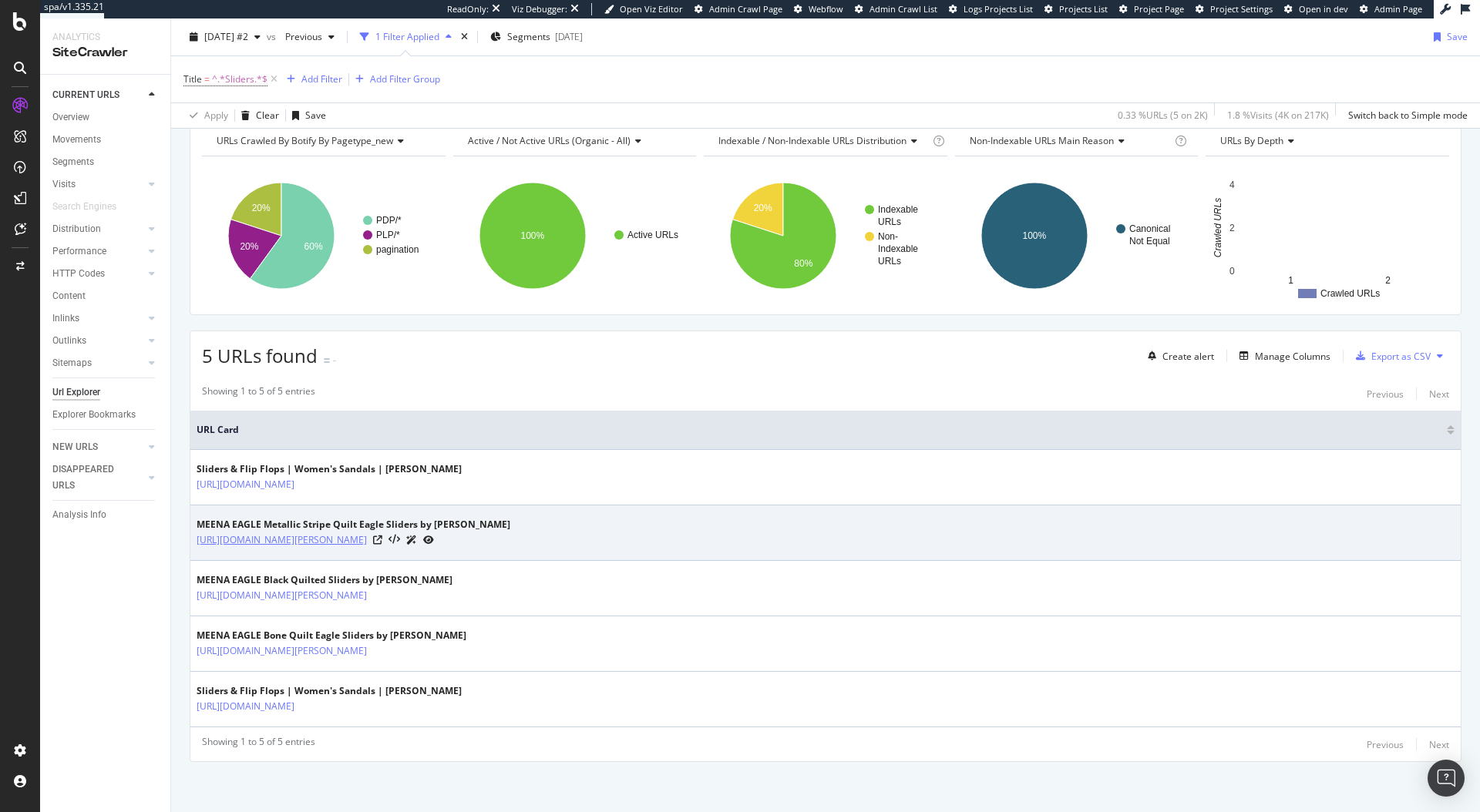
scroll to position [77, 0]
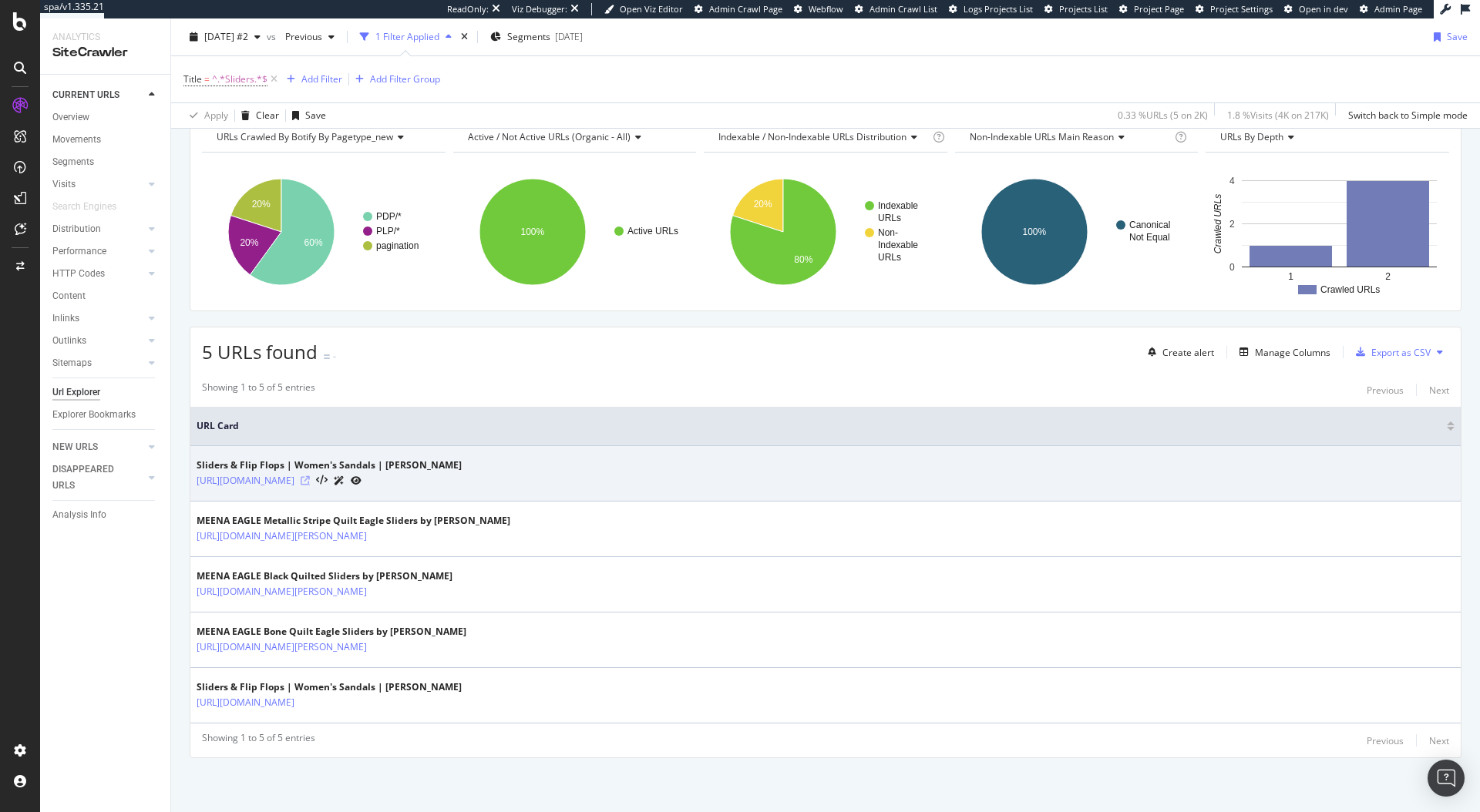
click at [310, 482] on icon at bounding box center [305, 481] width 9 height 9
